Goal: Transaction & Acquisition: Purchase product/service

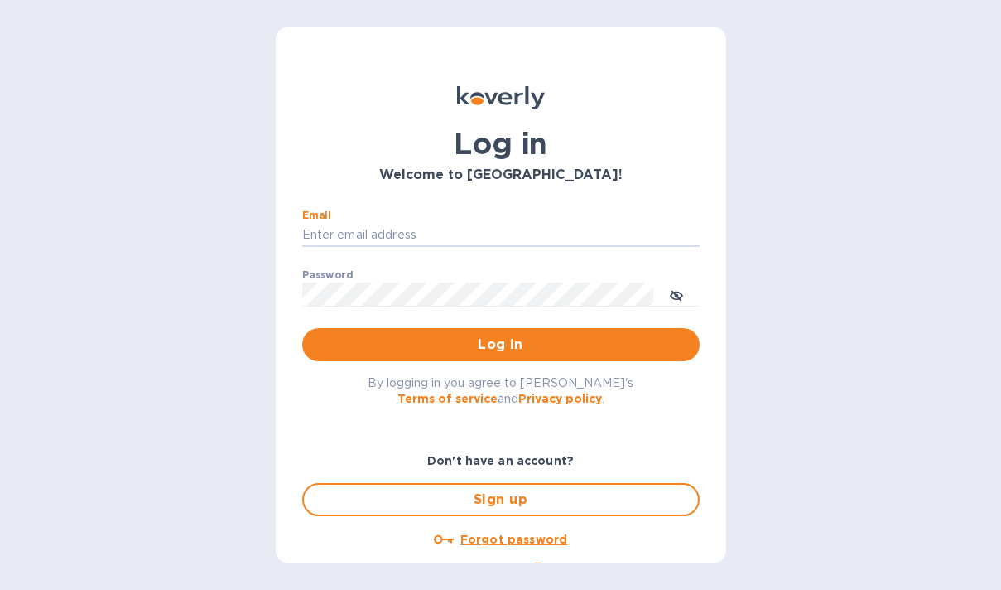
type input "[PERSON_NAME][EMAIL_ADDRESS][DOMAIN_NAME]"
click at [451, 346] on span "Log in" at bounding box center [501, 345] width 371 height 20
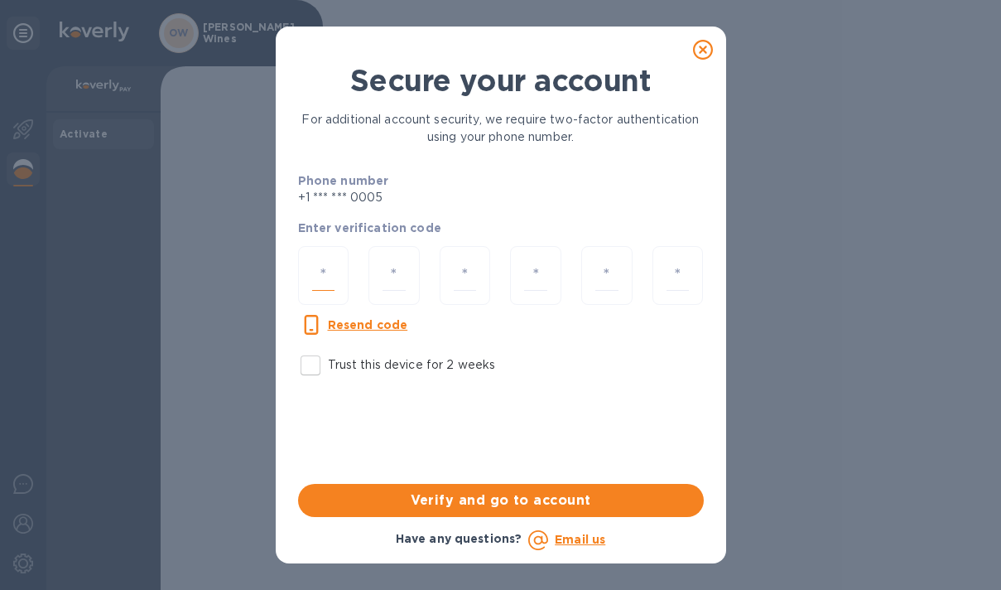
click at [314, 268] on input "number" at bounding box center [323, 275] width 23 height 31
type input "7"
type input "4"
type input "3"
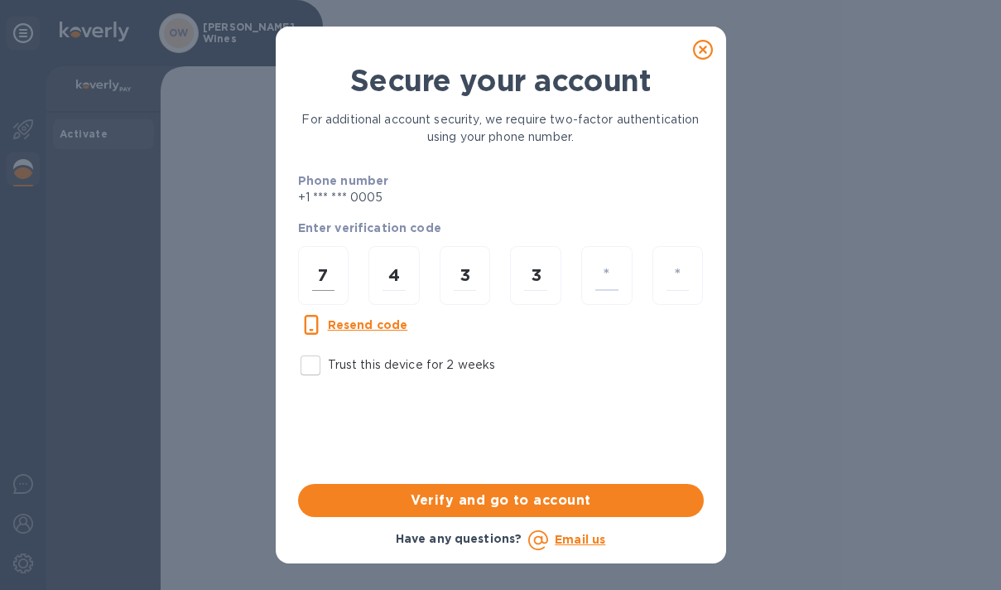
type input "1"
type input "2"
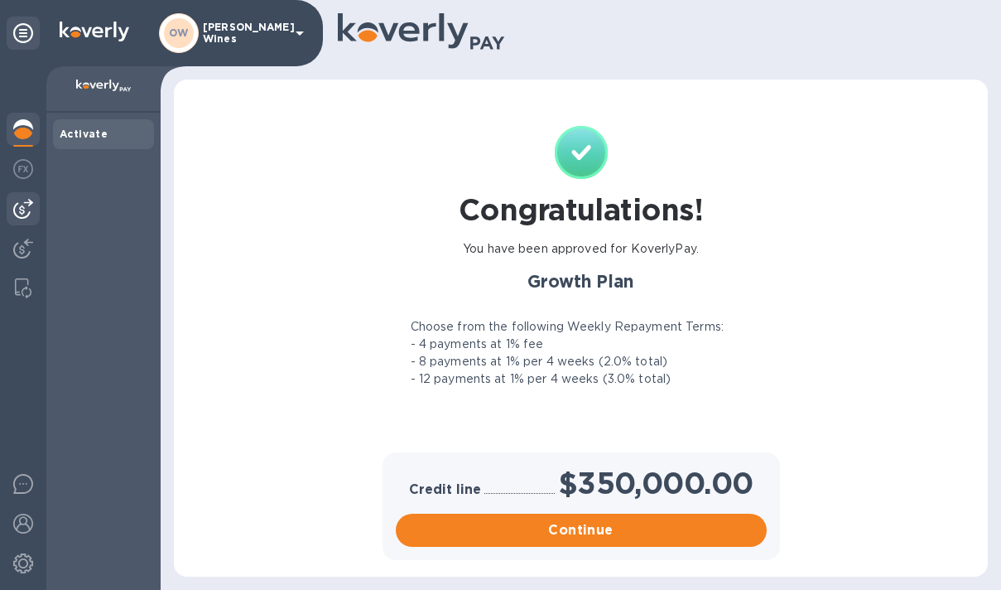
click at [20, 214] on img at bounding box center [23, 209] width 20 height 20
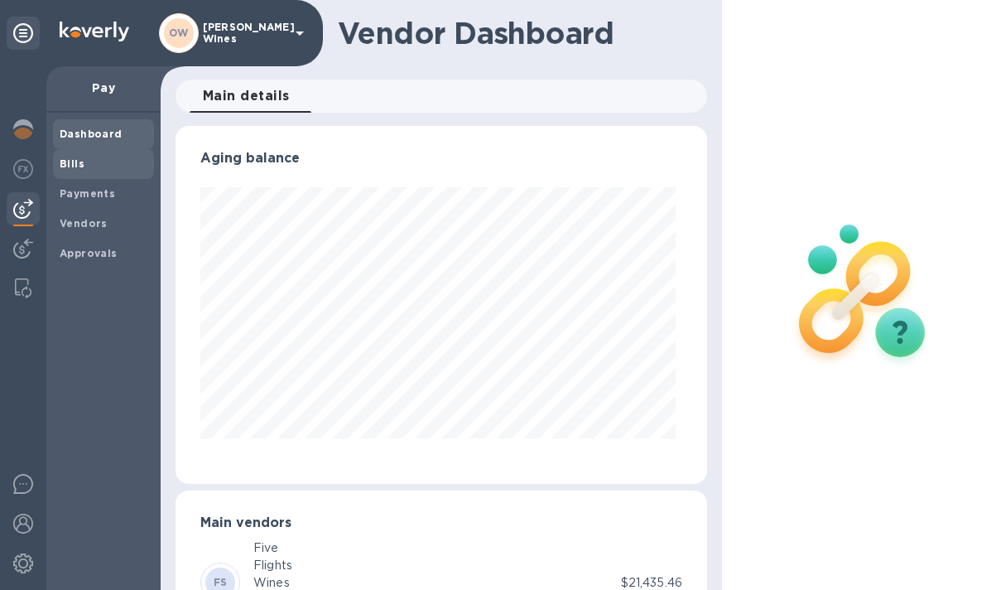
click at [84, 158] on b "Bills" at bounding box center [72, 163] width 25 height 12
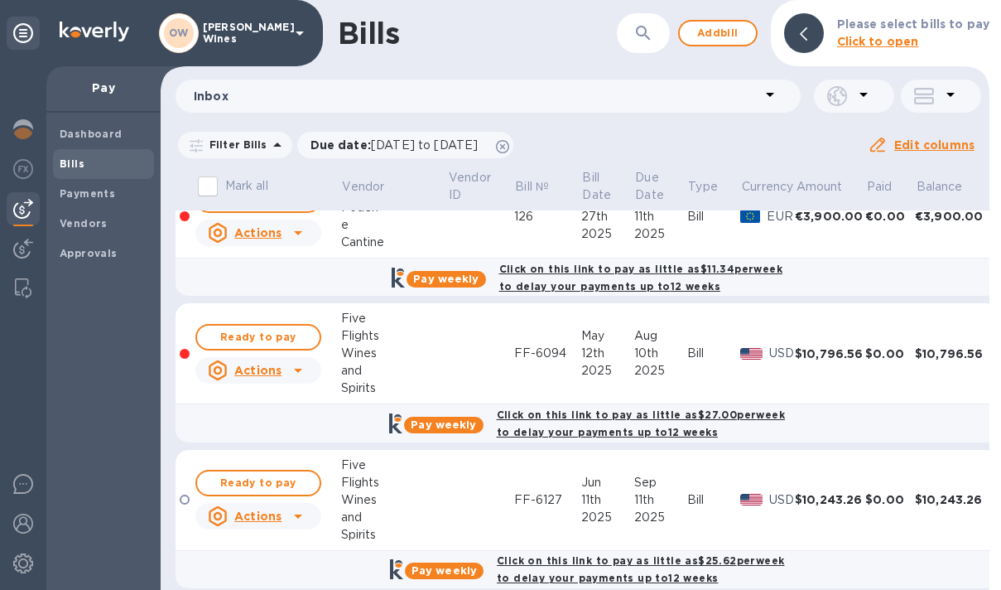
scroll to position [486, 0]
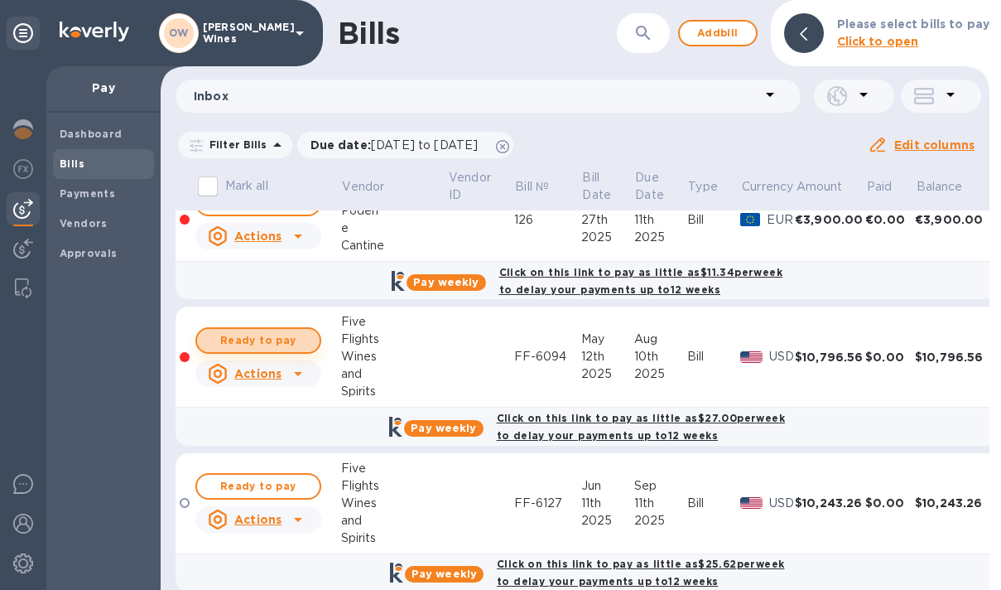
click at [287, 336] on span "Ready to pay" at bounding box center [258, 341] width 96 height 20
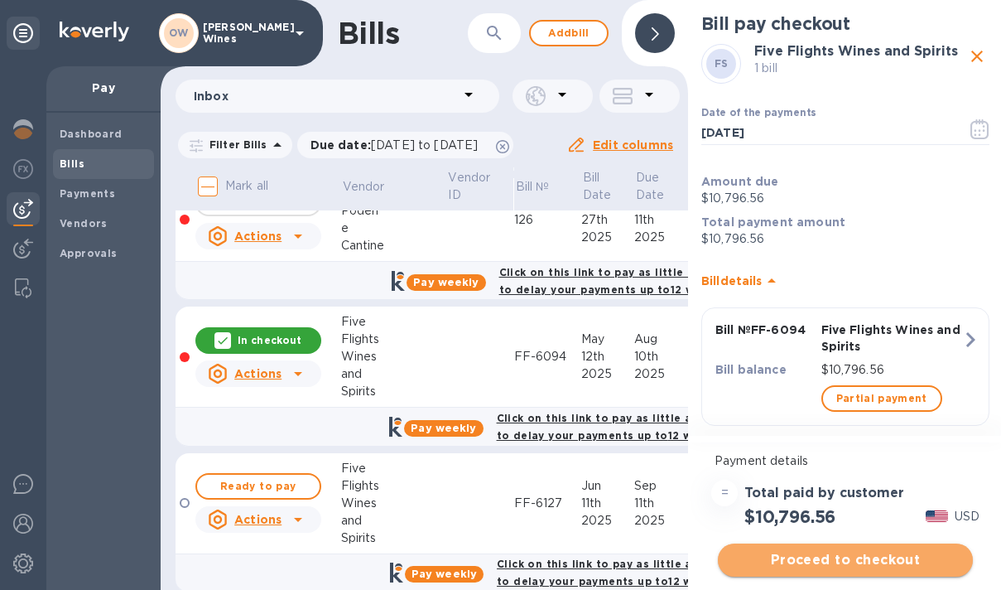
click at [824, 561] on span "Proceed to checkout" at bounding box center [845, 560] width 229 height 20
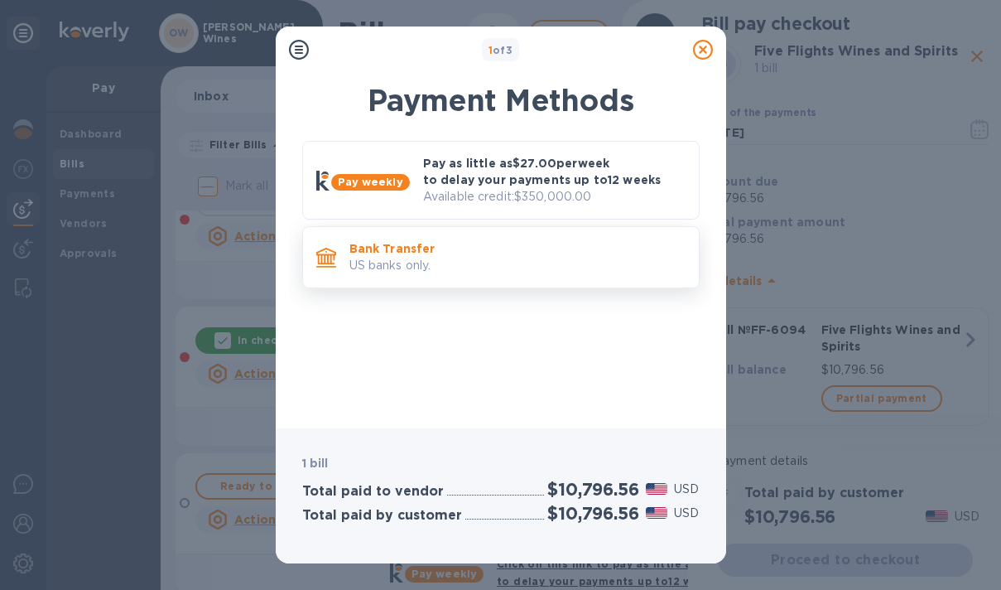
click at [501, 256] on p "Bank Transfer" at bounding box center [518, 248] width 336 height 17
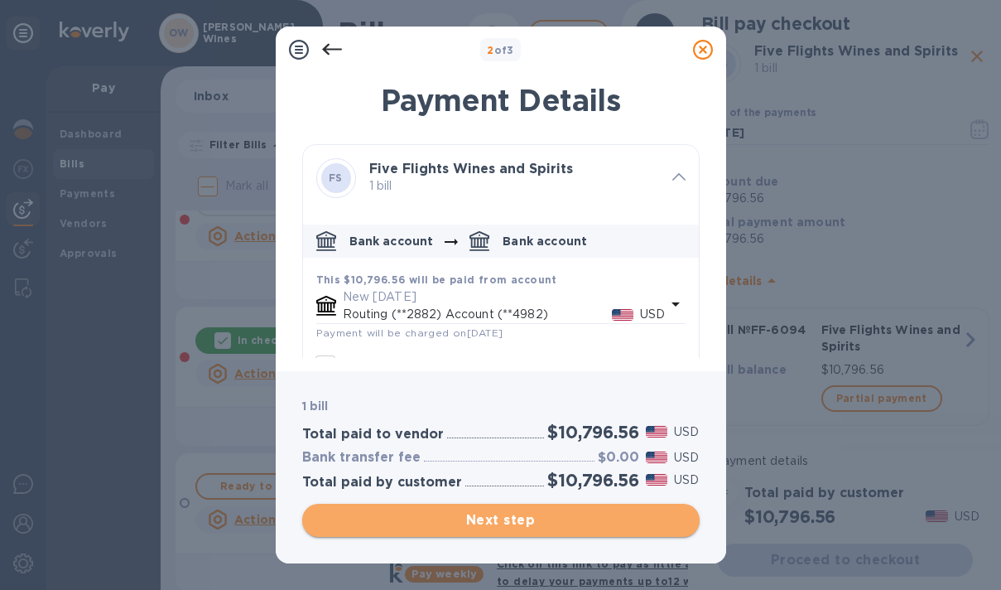
click at [518, 516] on span "Next step" at bounding box center [501, 520] width 371 height 20
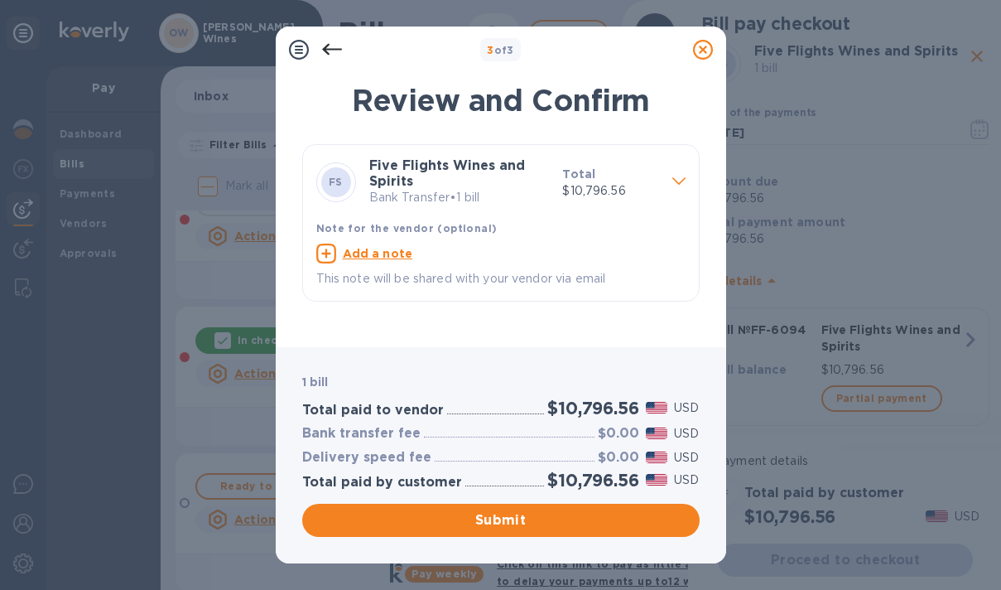
click at [393, 257] on u "Add a note" at bounding box center [378, 253] width 70 height 13
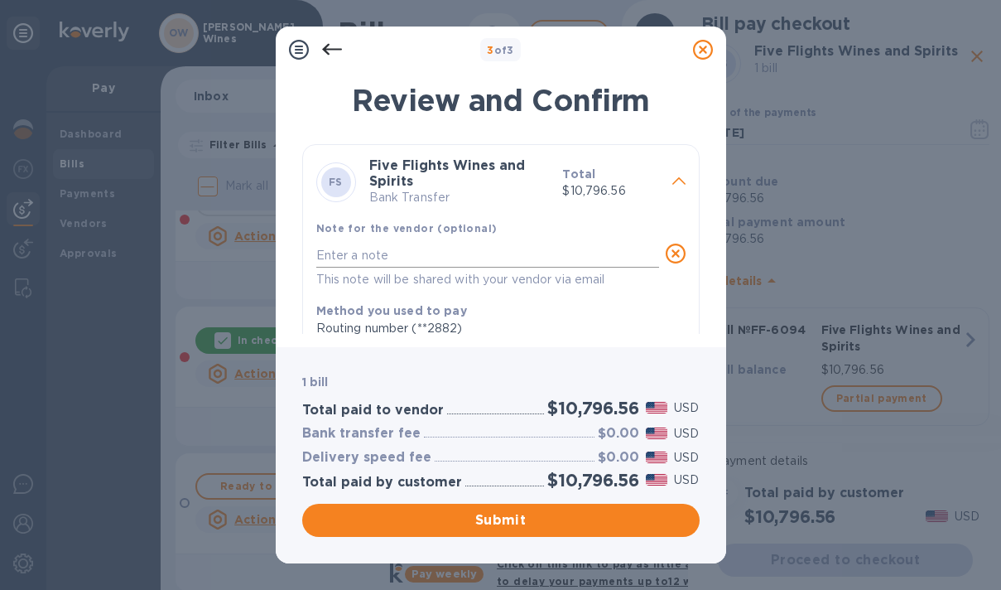
click at [338, 253] on textarea at bounding box center [487, 255] width 343 height 13
type textarea "FF 6094"
click at [526, 517] on span "Submit" at bounding box center [501, 520] width 371 height 20
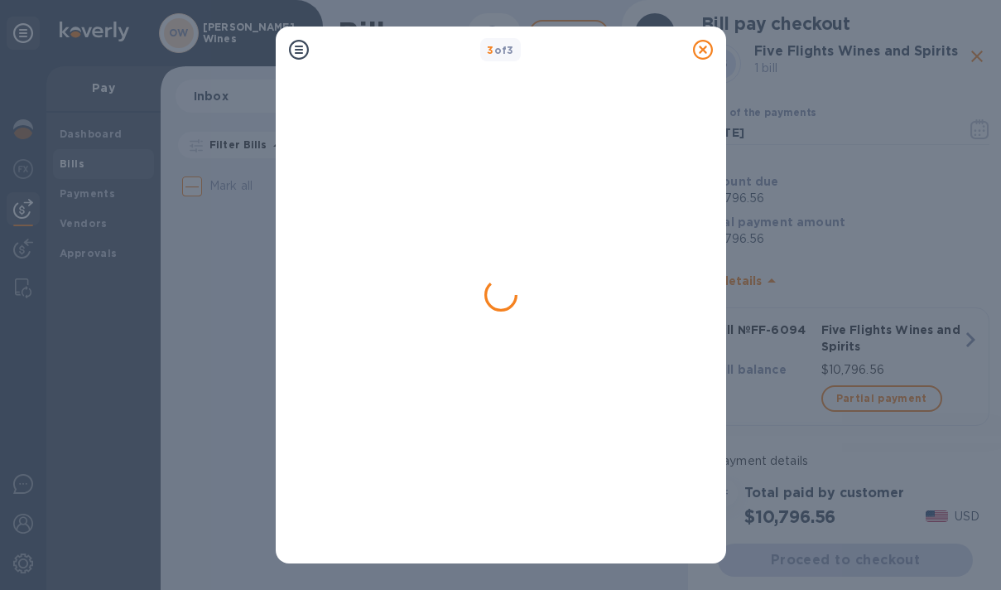
scroll to position [0, 0]
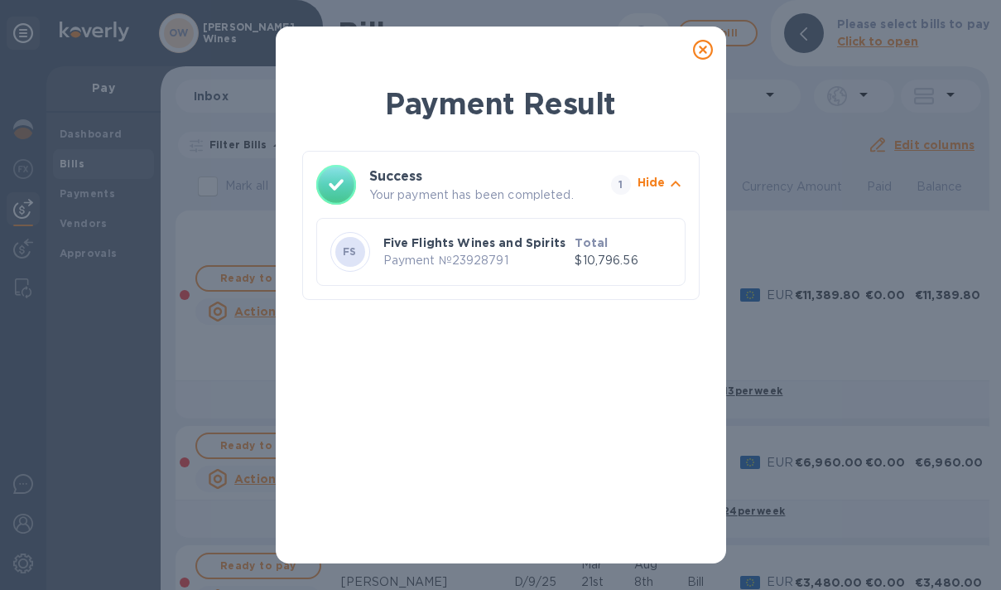
click at [598, 263] on p "$10,796.56" at bounding box center [623, 260] width 96 height 17
click at [706, 51] on icon at bounding box center [703, 50] width 20 height 20
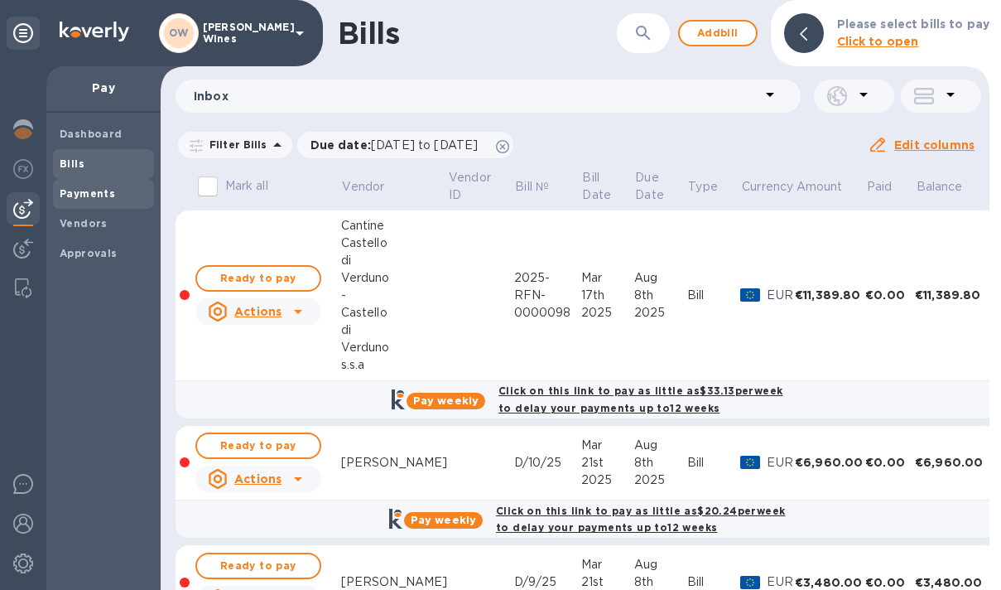
click at [84, 192] on b "Payments" at bounding box center [87, 193] width 55 height 12
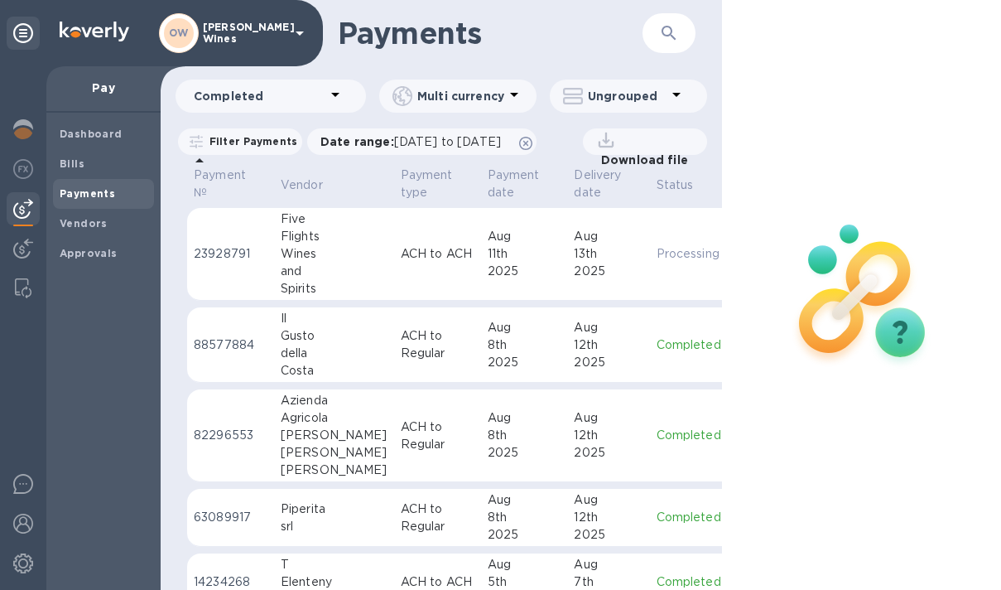
click at [356, 282] on div "Spirits" at bounding box center [334, 288] width 107 height 17
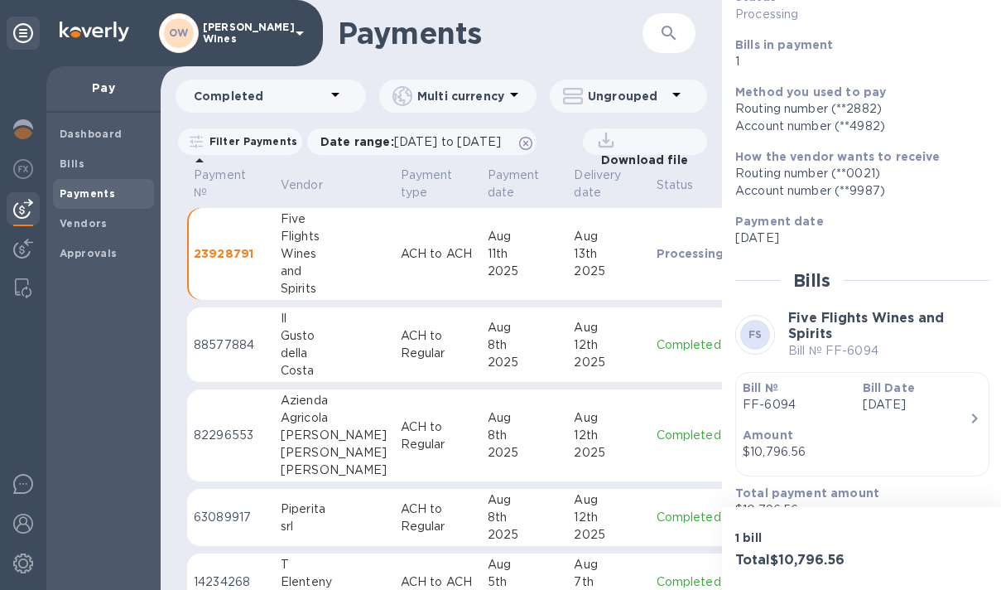
scroll to position [156, 0]
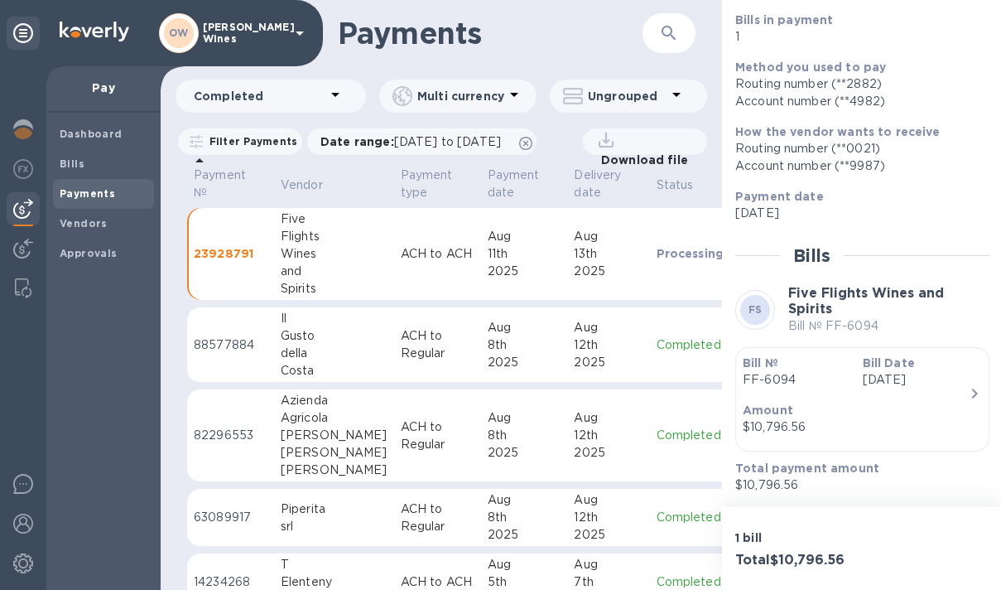
click at [906, 393] on div "Bill Date [DATE]" at bounding box center [917, 371] width 120 height 47
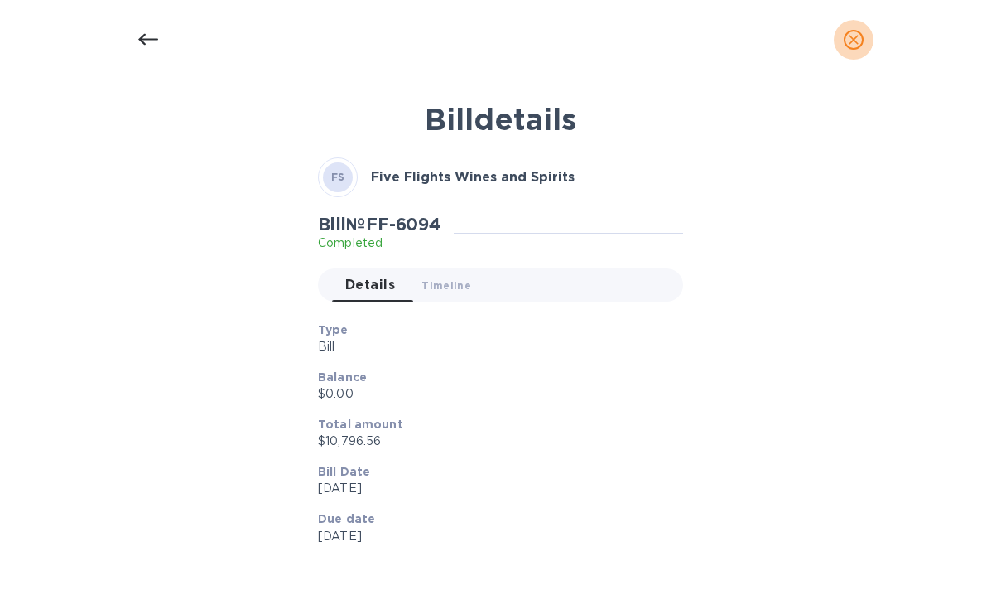
click at [853, 41] on icon "close" at bounding box center [854, 39] width 17 height 17
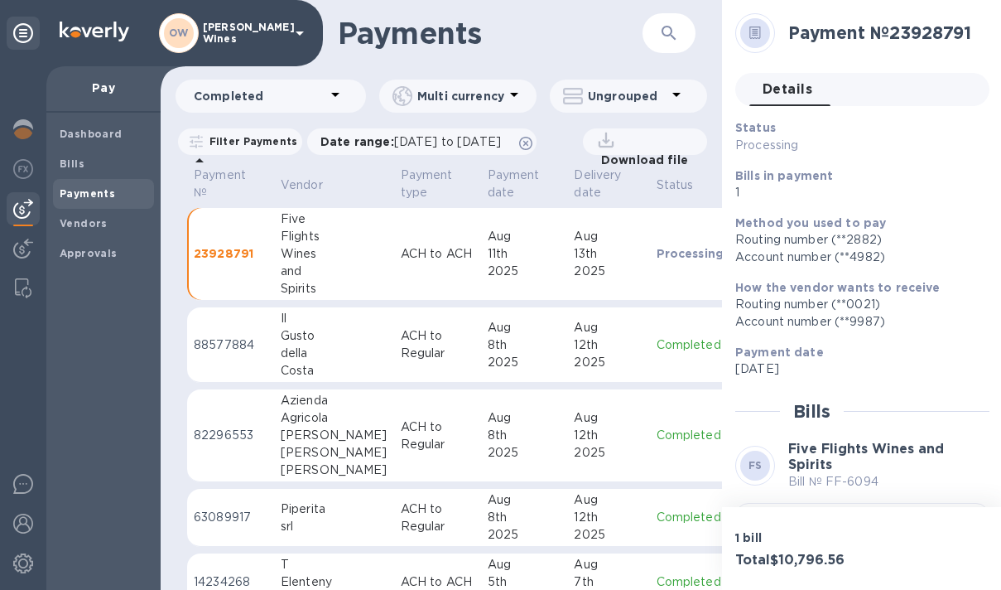
scroll to position [0, 0]
click at [33, 172] on div at bounding box center [23, 170] width 33 height 36
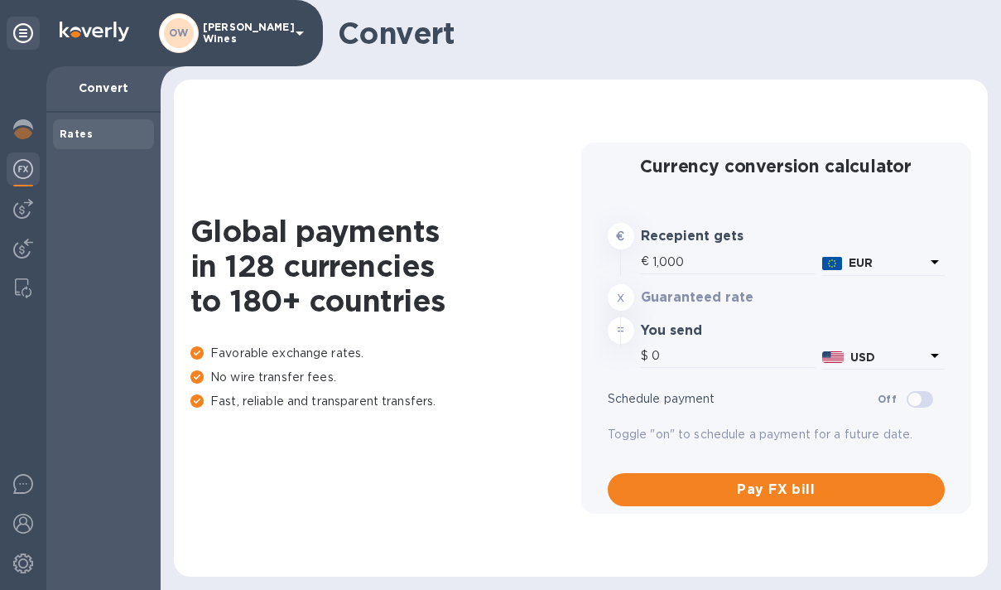
type input "1,163.2"
